Goal: Task Accomplishment & Management: Complete application form

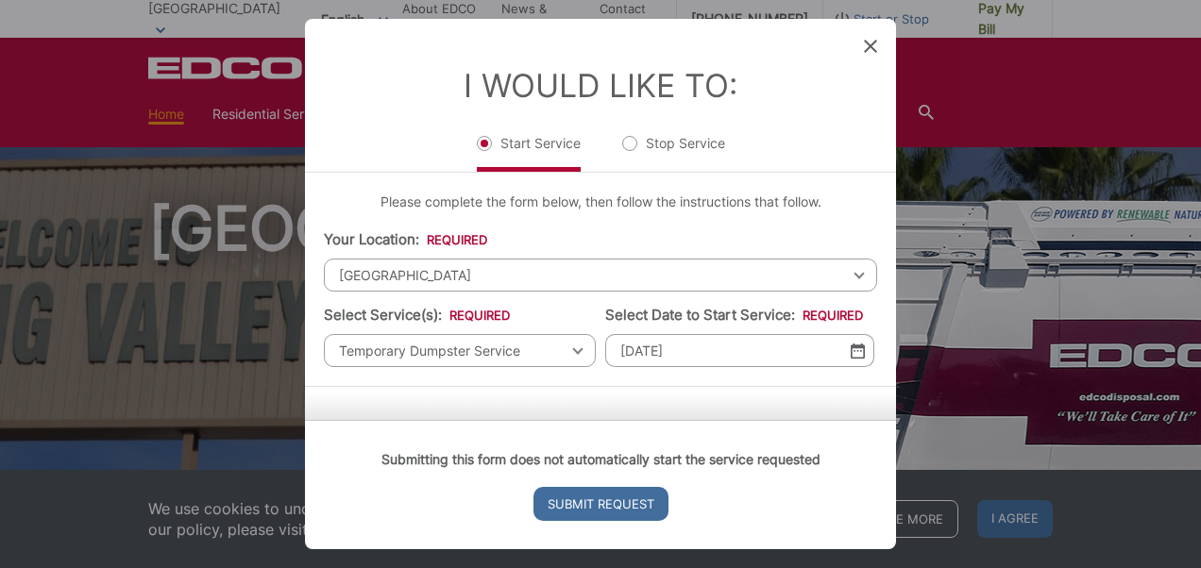
scroll to position [549, 0]
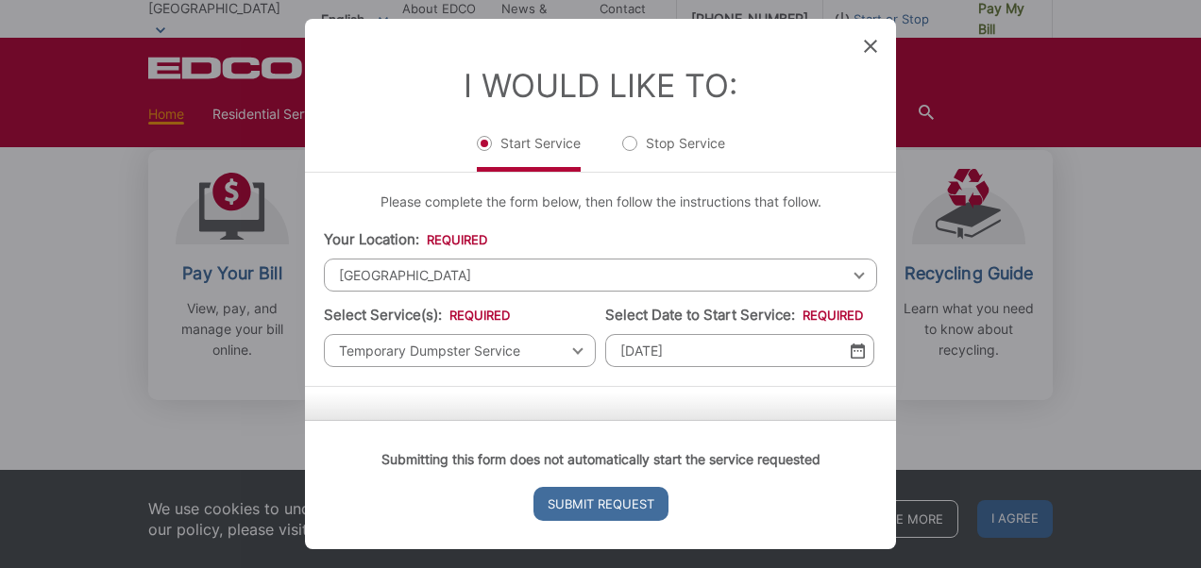
click at [557, 240] on li "Your Location: * Select your location Alpine [GEOGRAPHIC_DATA][PERSON_NAME][GEO…" at bounding box center [600, 260] width 553 height 62
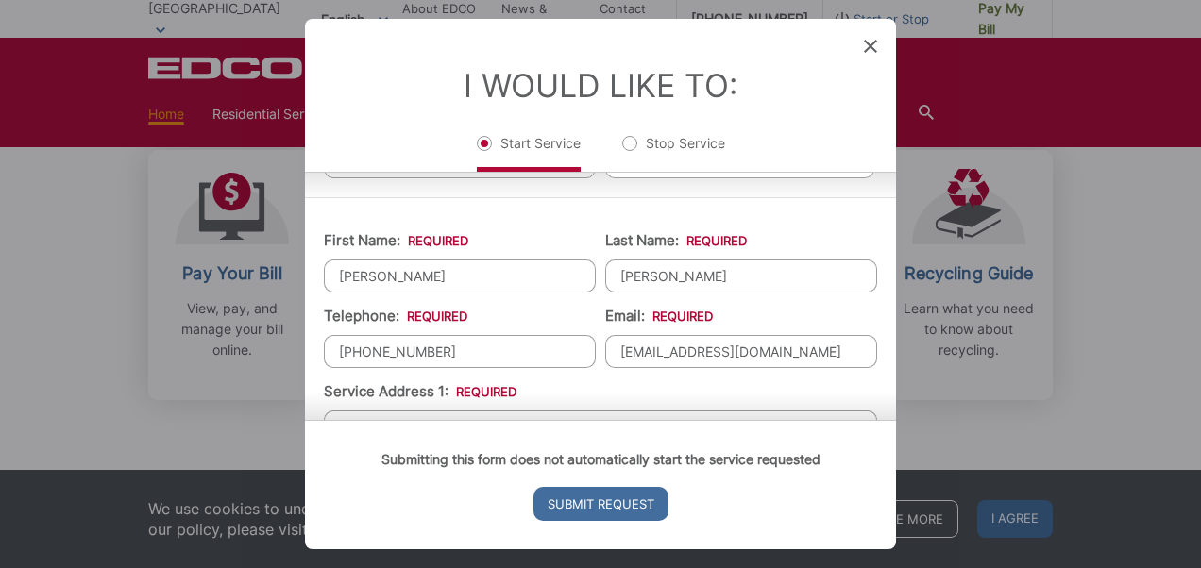
scroll to position [94, 0]
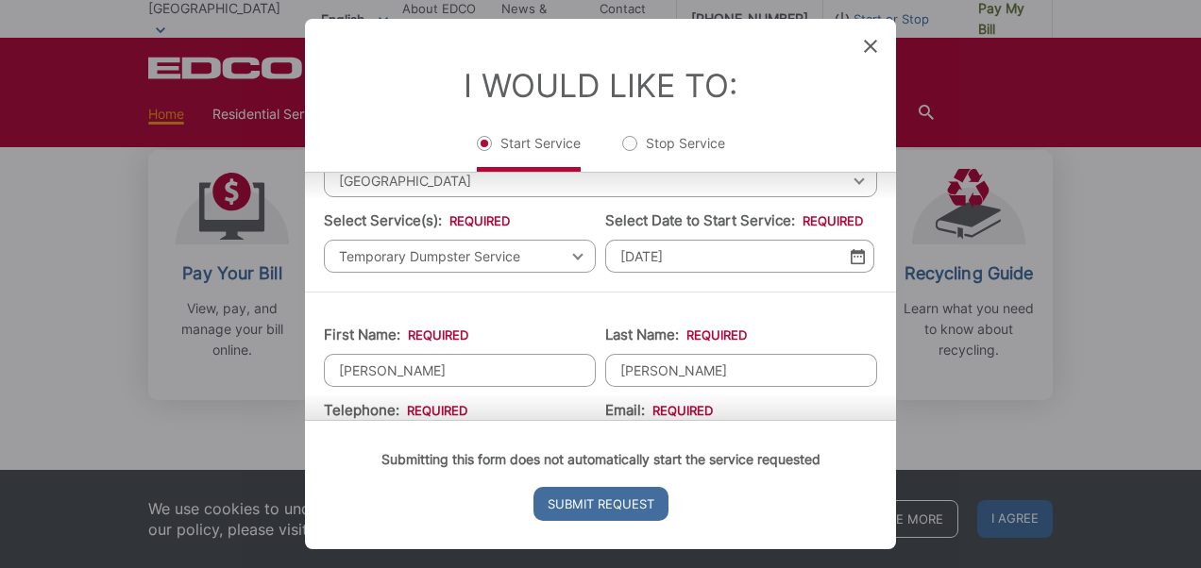
click at [506, 259] on span "Temporary Dumpster Service" at bounding box center [460, 256] width 272 height 33
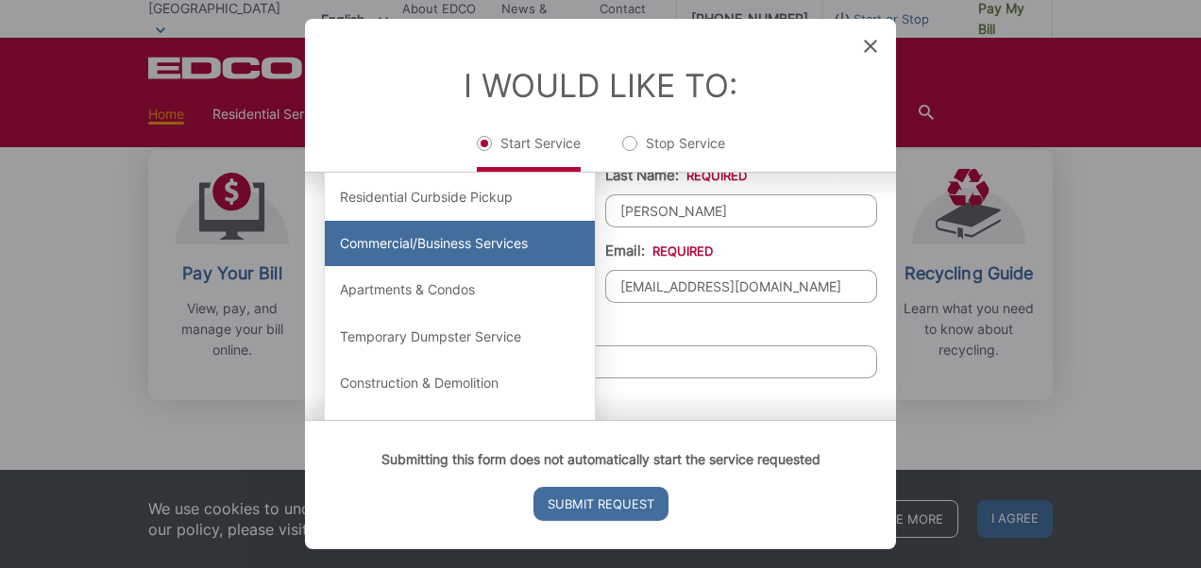
scroll to position [283, 0]
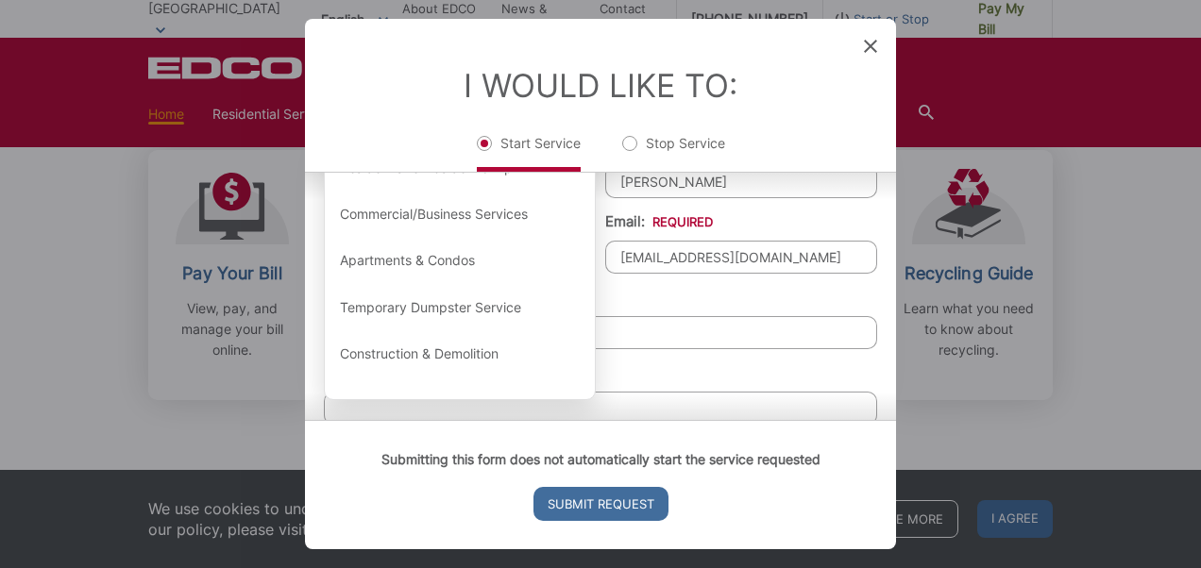
click at [720, 292] on li "Service Address 1: * [STREET_ADDRESS]" at bounding box center [600, 318] width 553 height 62
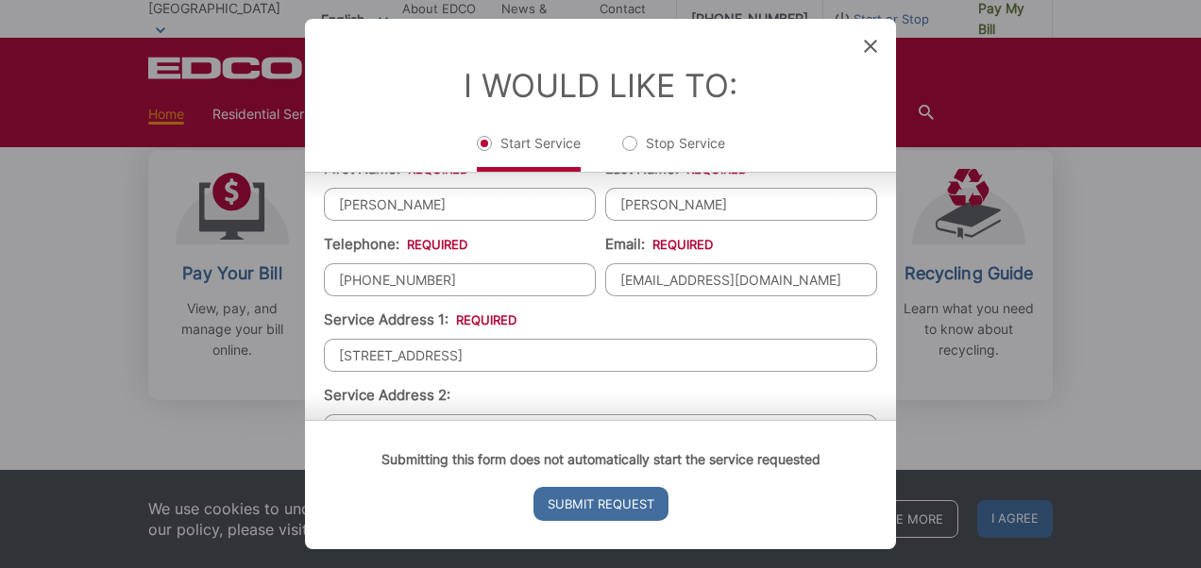
scroll to position [94, 0]
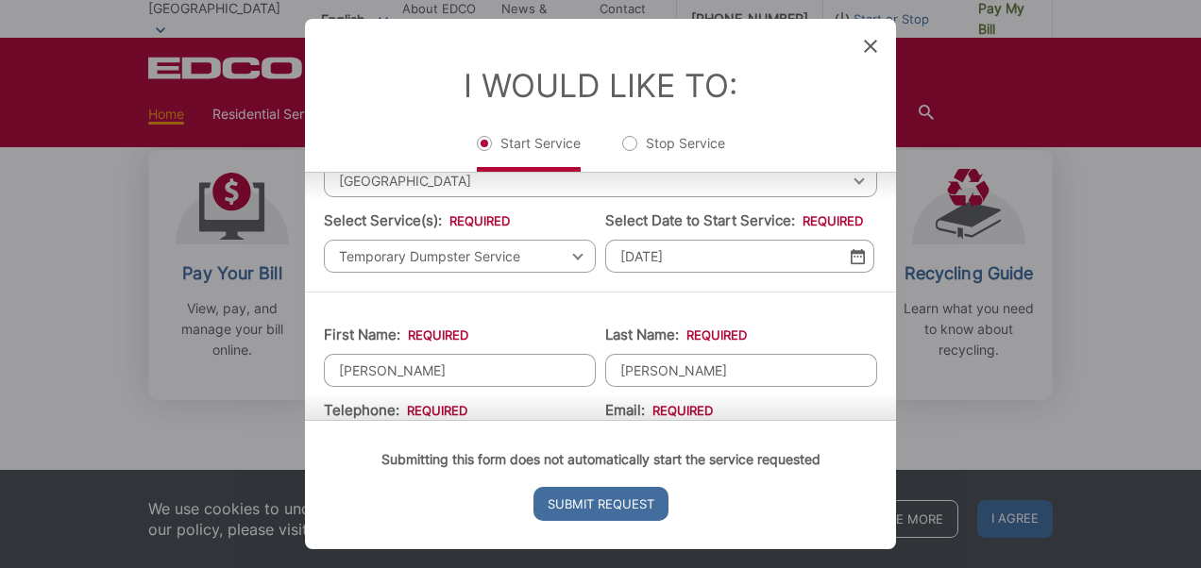
click at [455, 244] on span "Temporary Dumpster Service" at bounding box center [460, 256] width 272 height 33
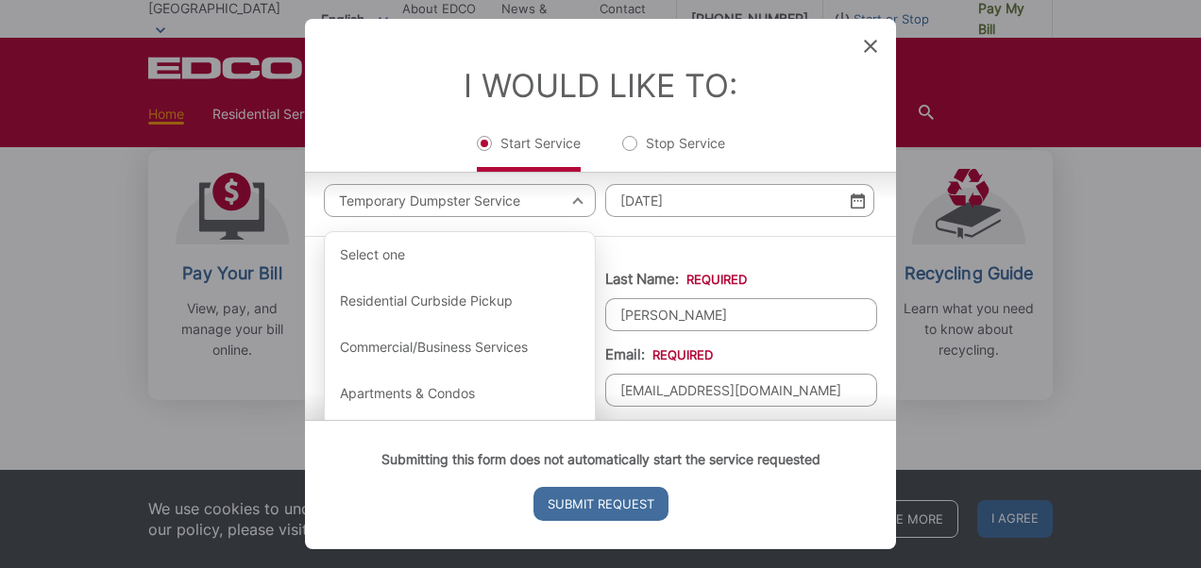
scroll to position [162, 0]
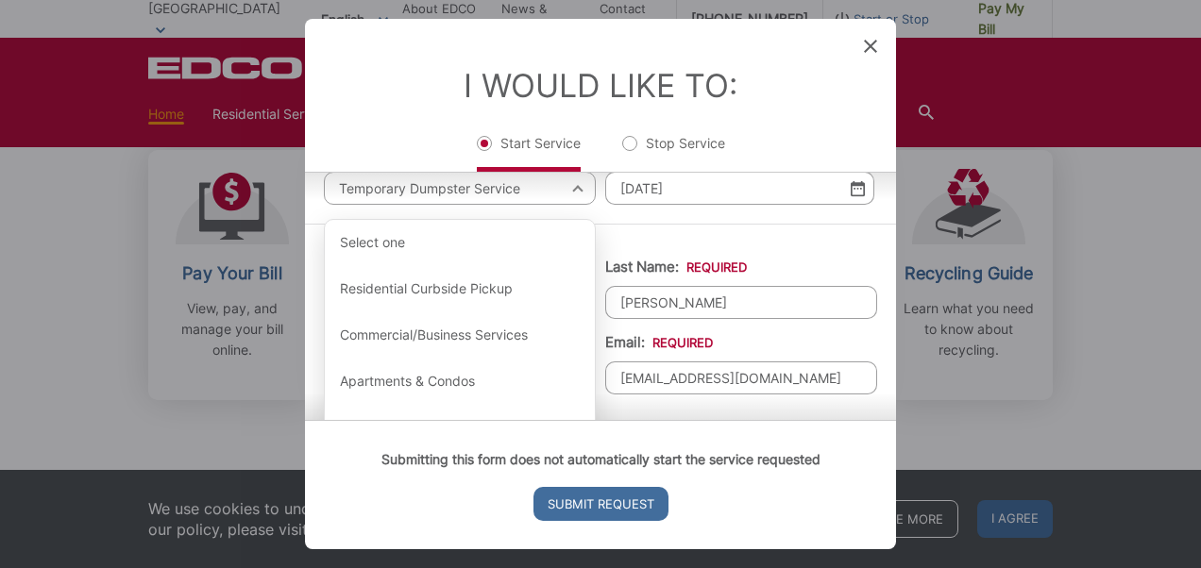
click at [650, 208] on div "Please complete the form below, then follow the instructions that follow. Your …" at bounding box center [600, 116] width 591 height 213
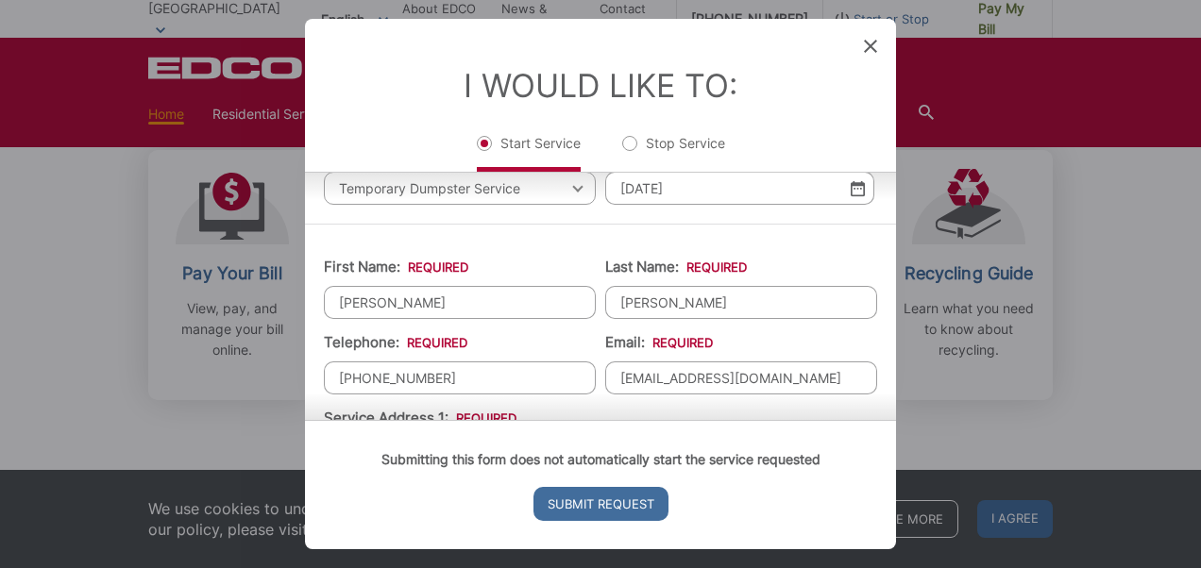
click at [348, 102] on li "I Would Like To: Start Service Stop Service" at bounding box center [600, 119] width 553 height 106
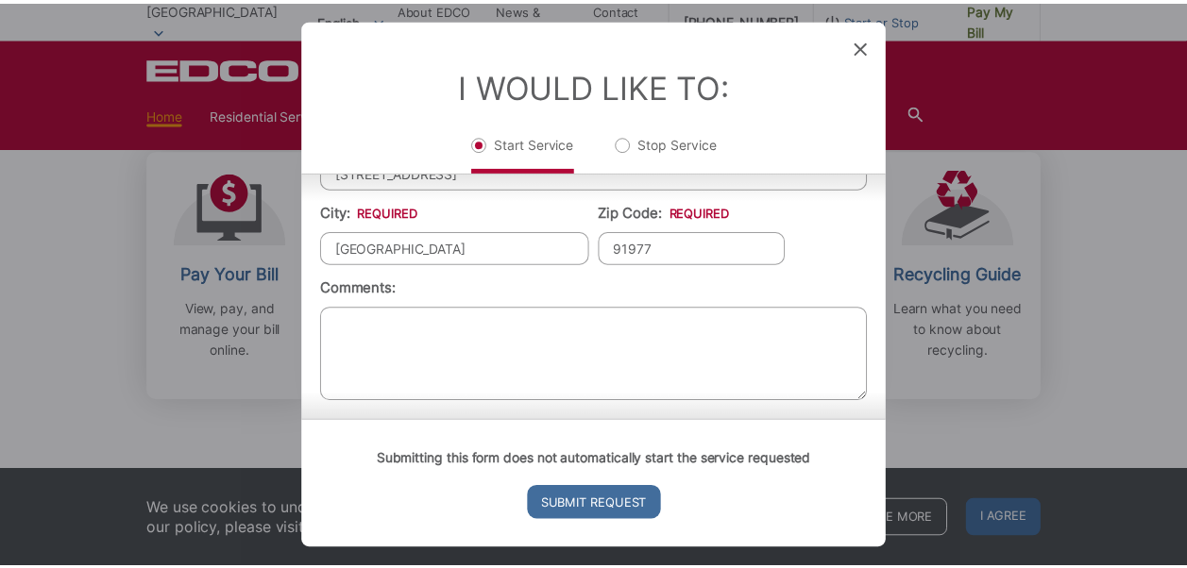
scroll to position [0, 0]
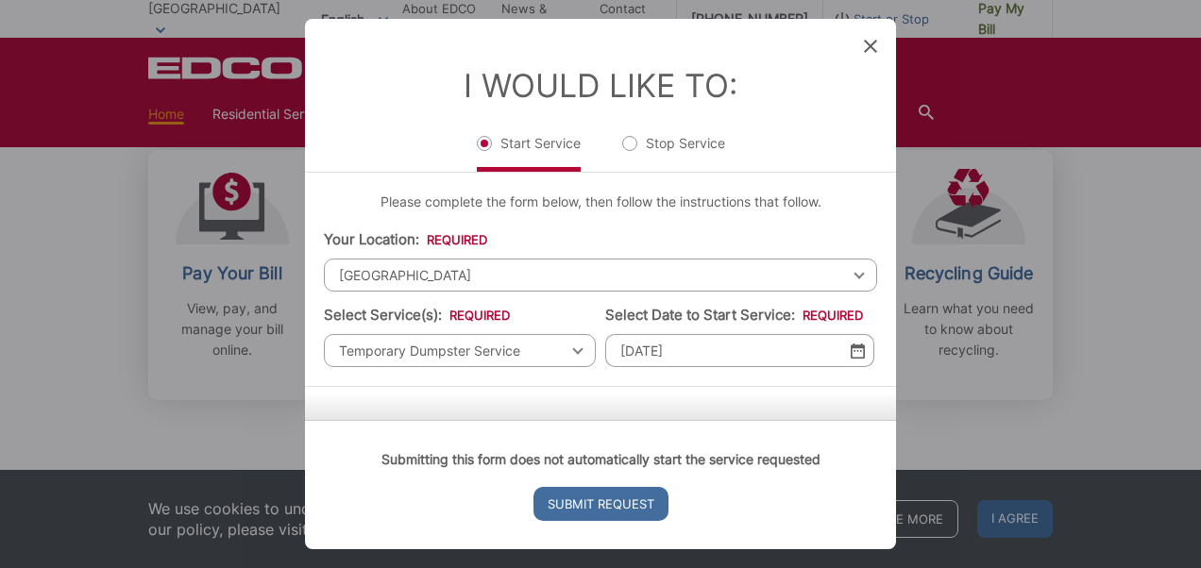
click at [862, 50] on div "I Would Like To: Start Service Stop Service" at bounding box center [600, 95] width 591 height 153
click at [869, 49] on icon at bounding box center [870, 46] width 13 height 13
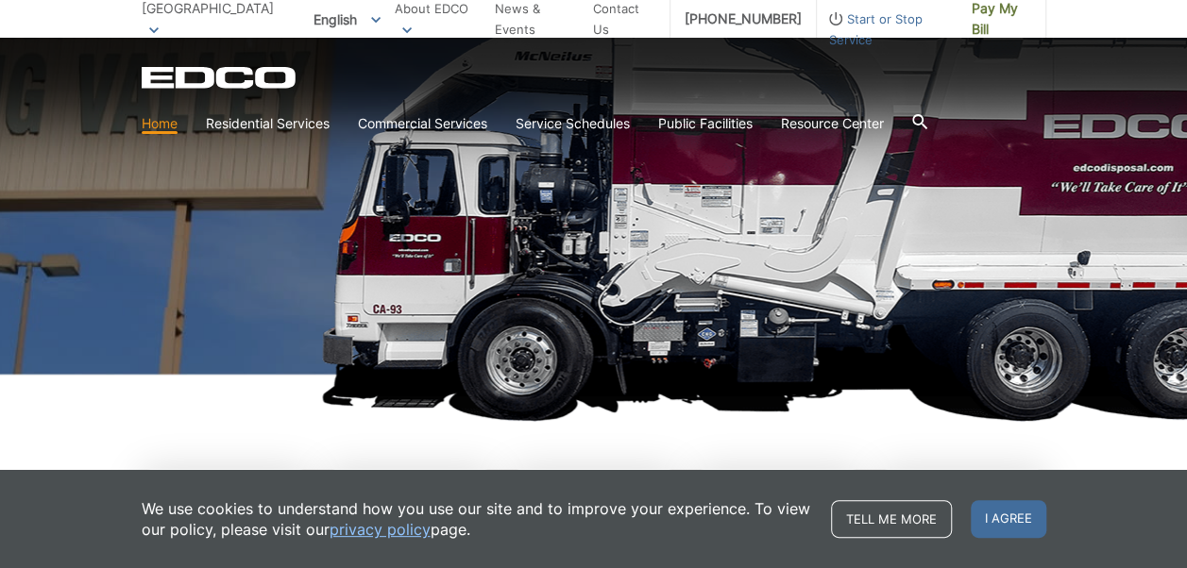
scroll to position [233, 0]
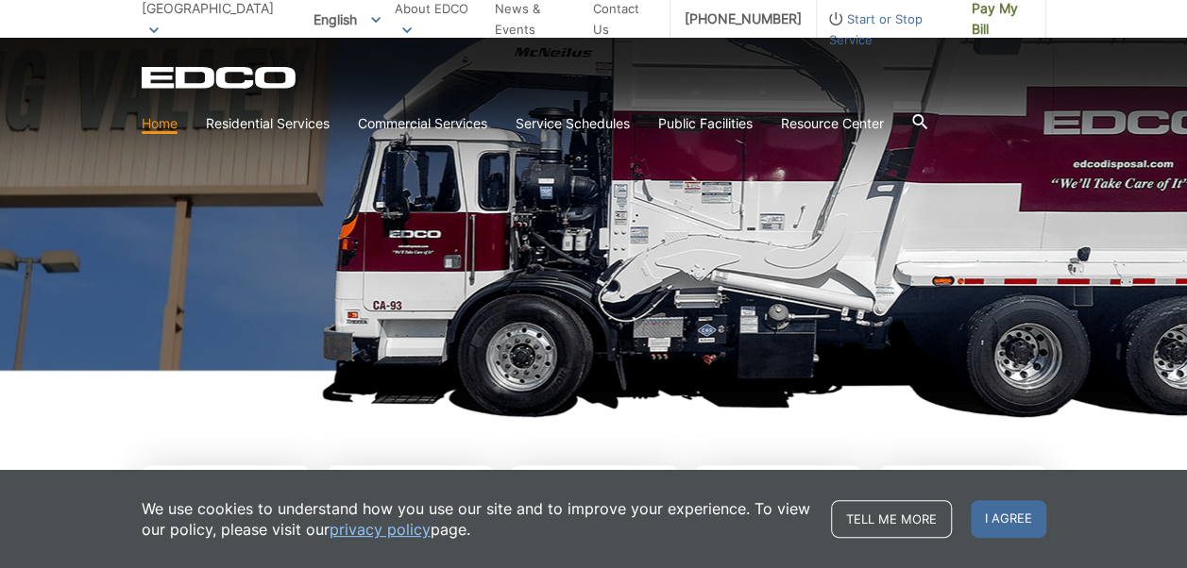
click at [349, 225] on h1 "[GEOGRAPHIC_DATA]" at bounding box center [594, 172] width 905 height 415
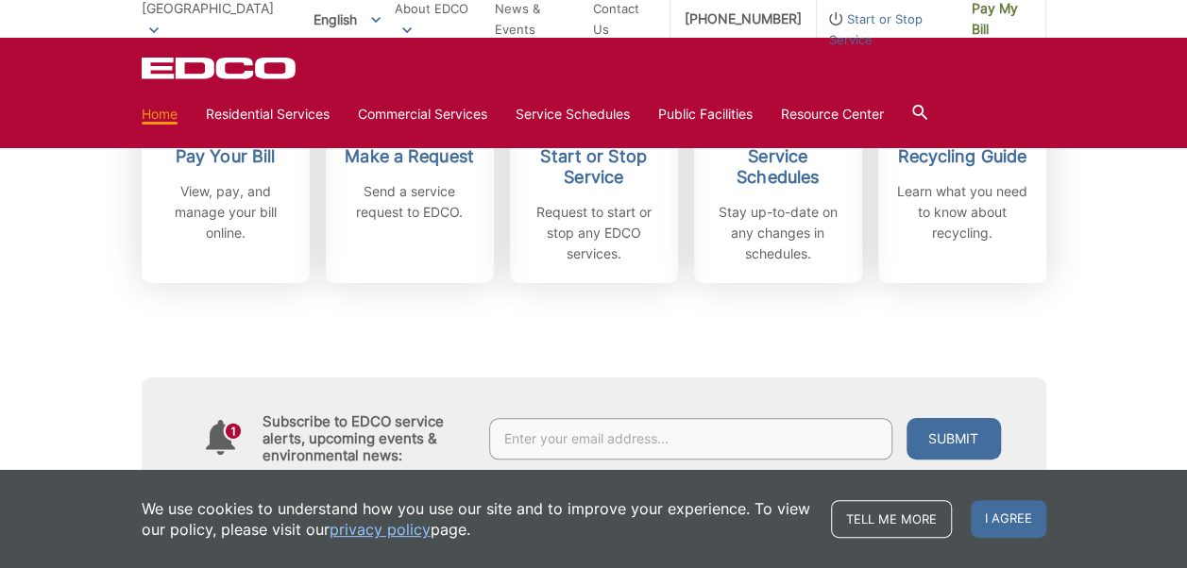
scroll to position [664, 0]
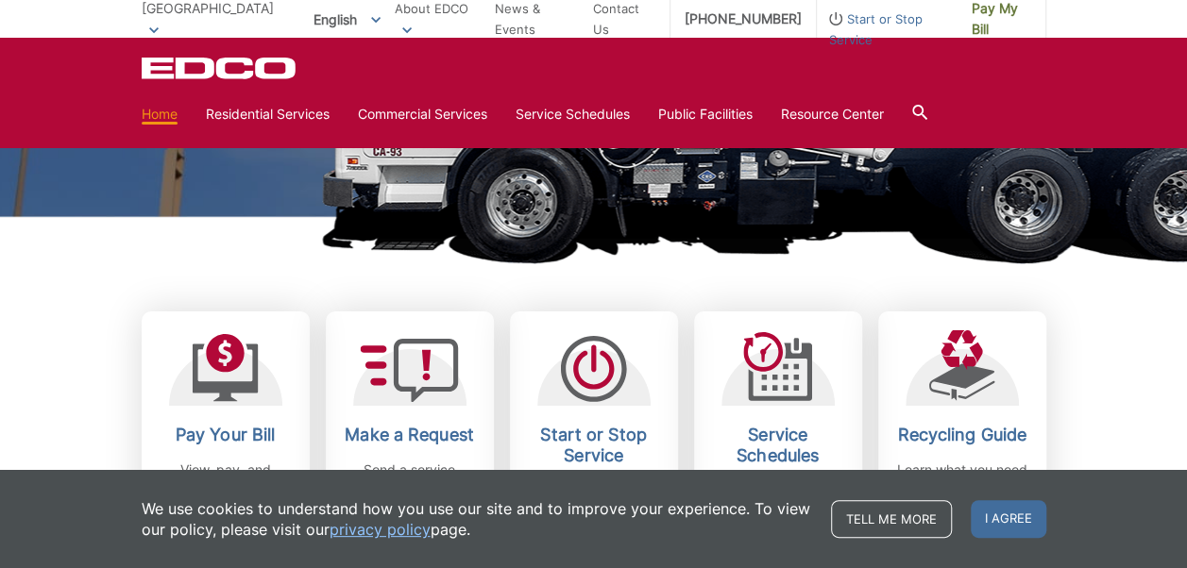
scroll to position [384, 0]
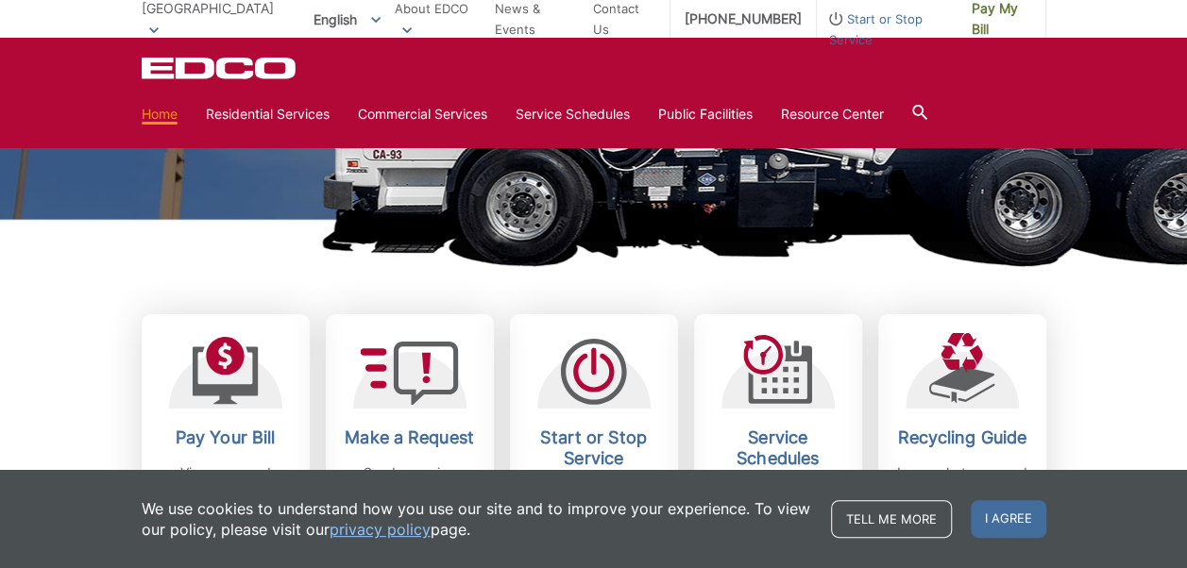
click at [104, 229] on picture at bounding box center [593, 31] width 1187 height 472
click at [585, 215] on h1 "[GEOGRAPHIC_DATA]" at bounding box center [594, 21] width 905 height 415
